Goal: Navigation & Orientation: Find specific page/section

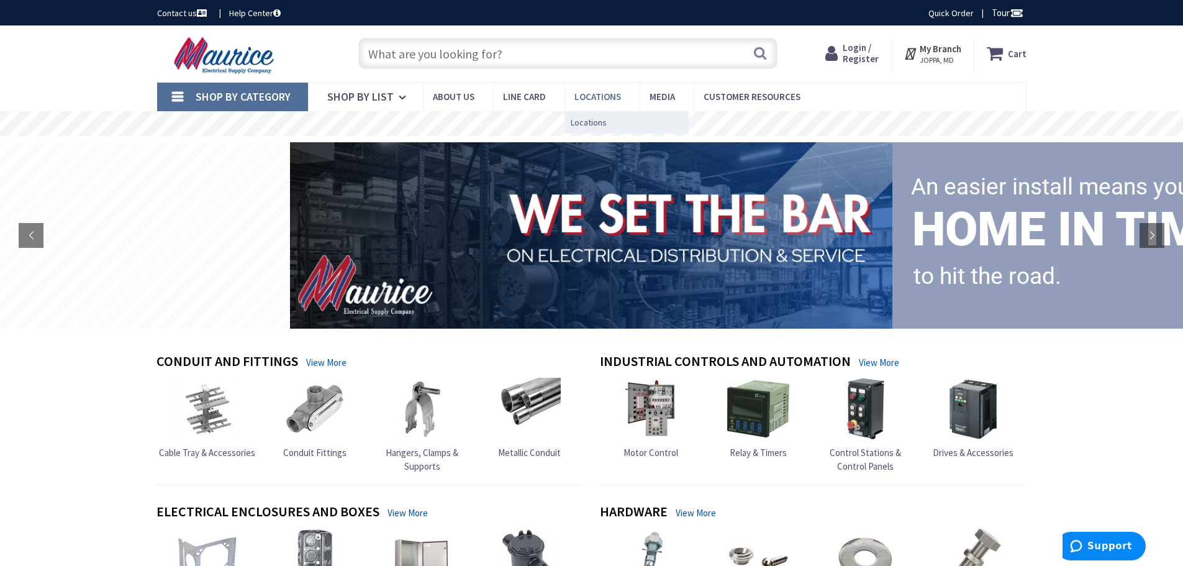
click at [596, 92] on span "Locations" at bounding box center [598, 97] width 47 height 12
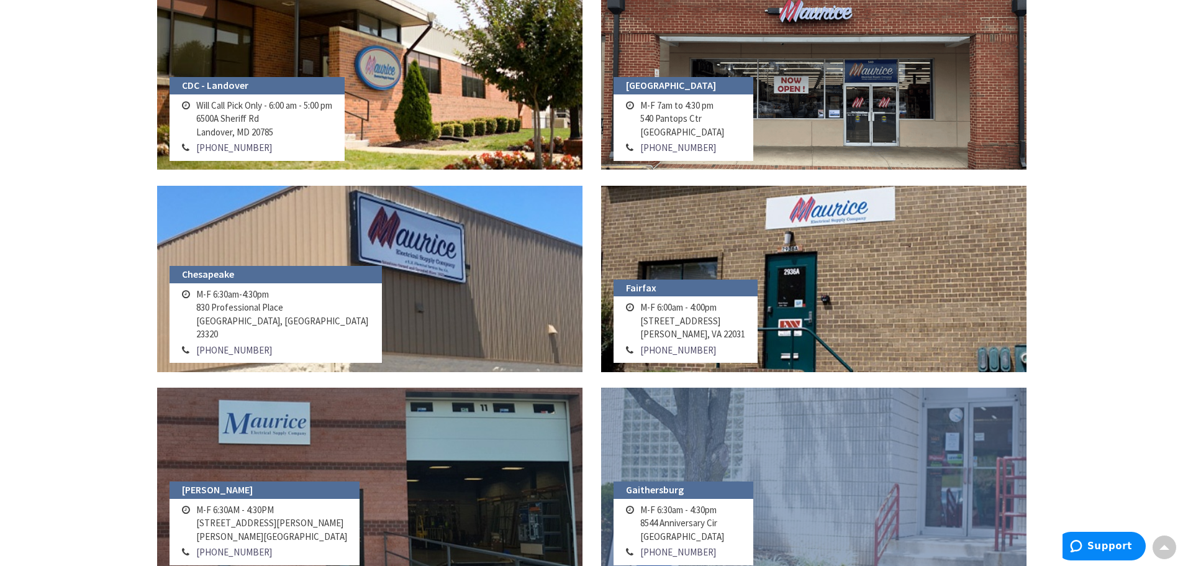
scroll to position [497, 0]
